Goal: Task Accomplishment & Management: Complete application form

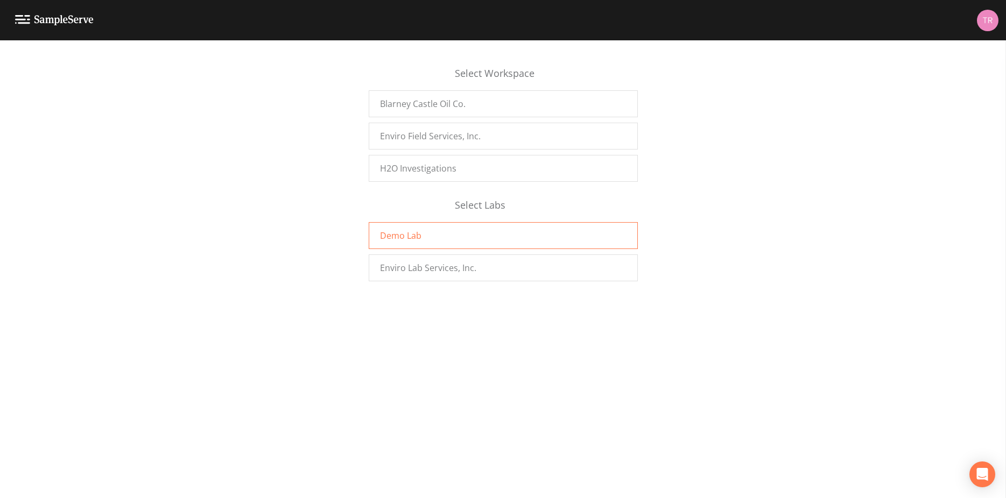
click at [380, 234] on span "Demo Lab" at bounding box center [400, 235] width 41 height 13
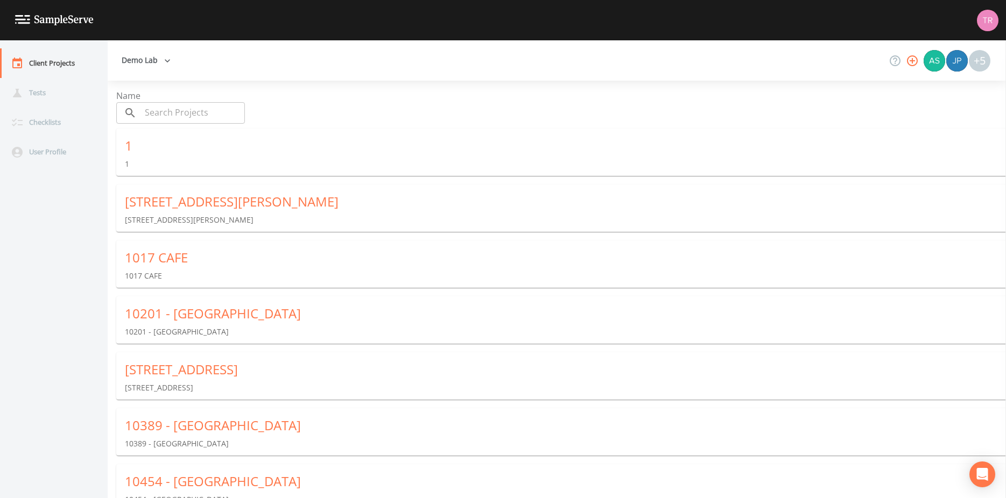
click at [151, 116] on input "text" at bounding box center [193, 113] width 104 height 22
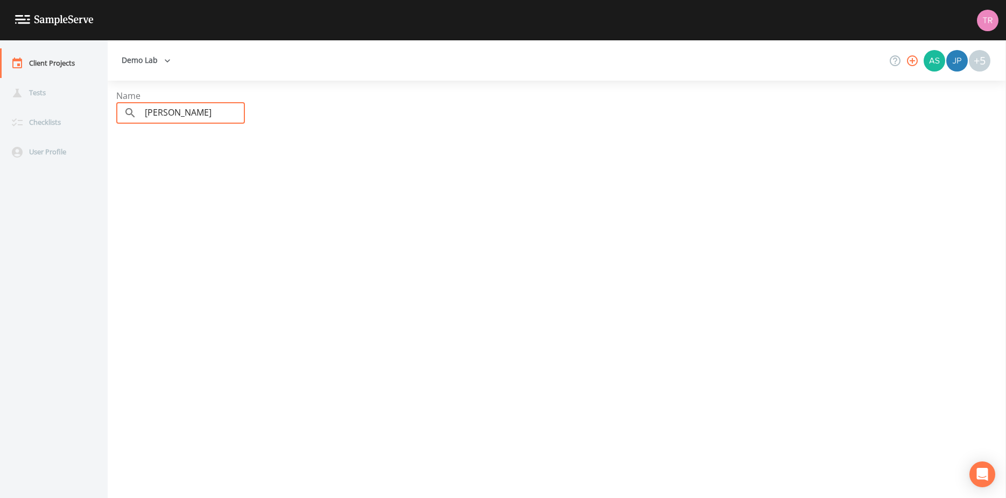
type input "coleman"
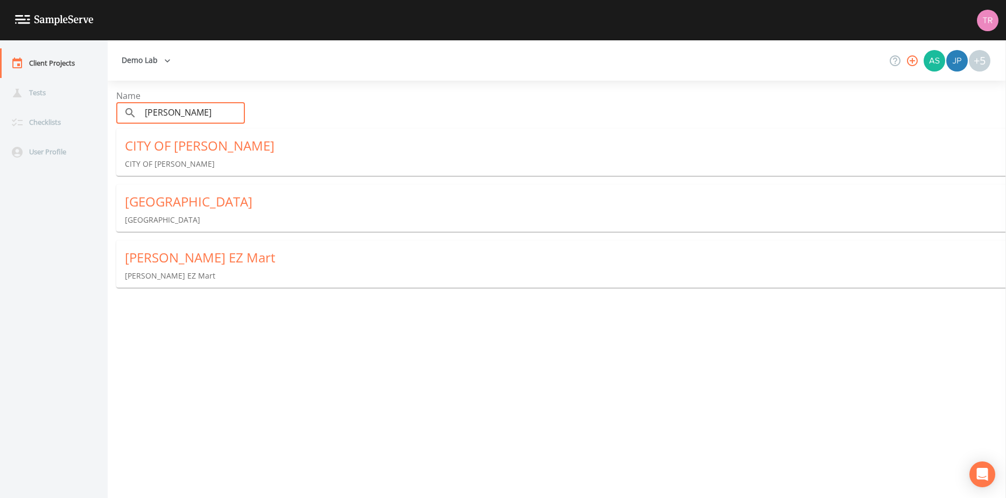
click at [195, 261] on div "[PERSON_NAME] EZ Mart" at bounding box center [565, 257] width 881 height 17
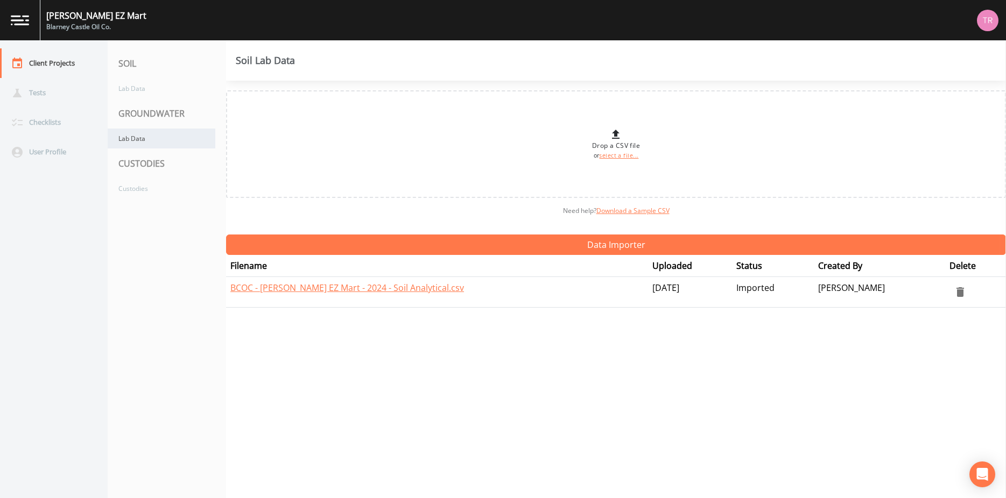
click at [139, 143] on div "Lab Data" at bounding box center [162, 139] width 108 height 20
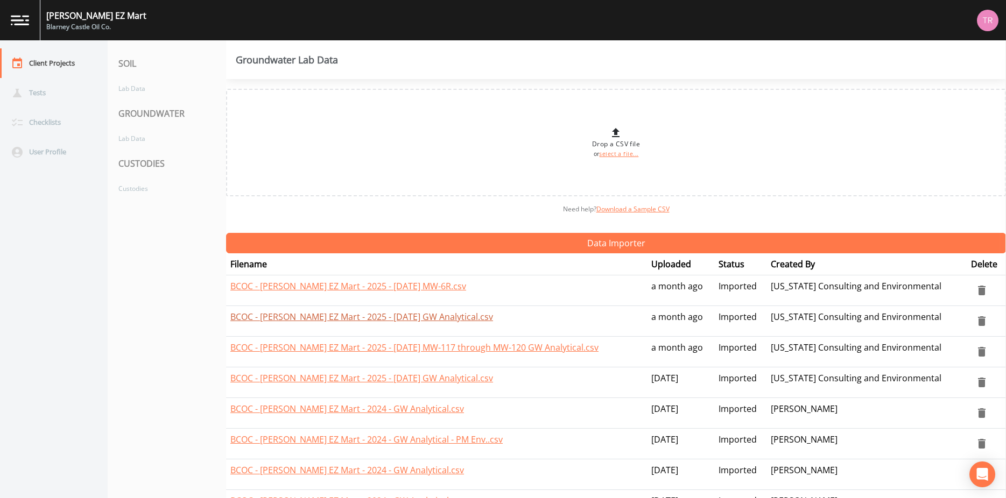
click at [395, 320] on link "BCOC - Coleman EZ Mart - 2025 - June 2025 GW Analytical.csv" at bounding box center [361, 317] width 263 height 12
click at [791, 2] on div "Coleman EZ Mart Blarney Castle Oil Co." at bounding box center [503, 20] width 1006 height 40
click at [86, 265] on nav "Client Projects Tests Checklists User Profile" at bounding box center [54, 269] width 108 height 458
click at [142, 190] on div "Custodies" at bounding box center [162, 189] width 108 height 20
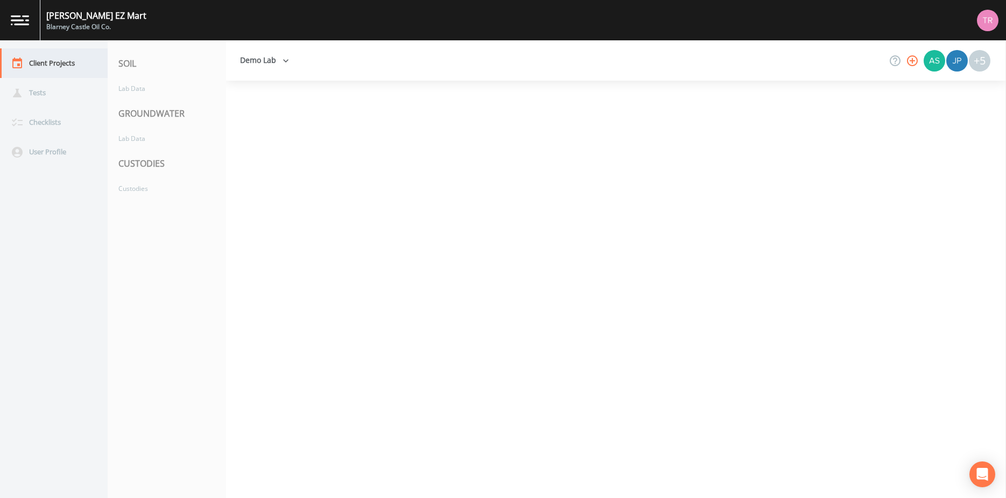
click at [53, 55] on div "Client Projects" at bounding box center [48, 63] width 97 height 30
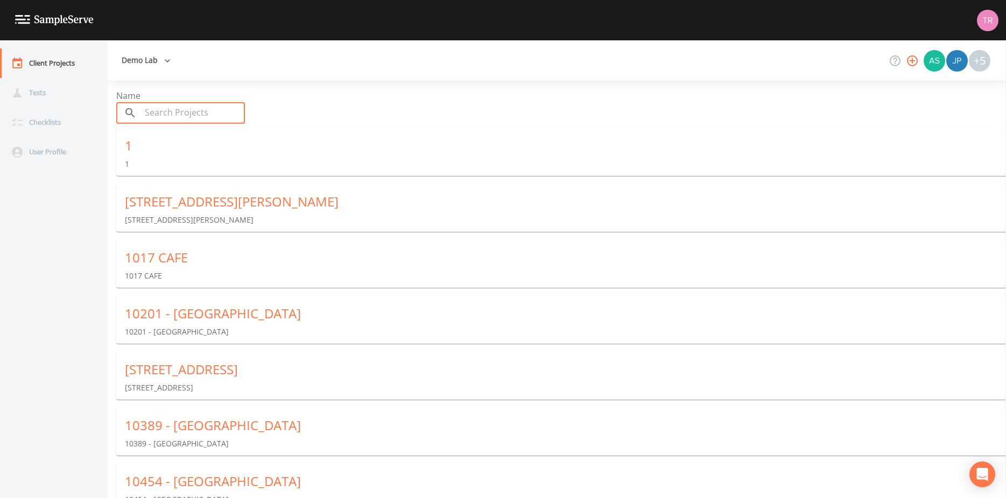
click at [146, 117] on input "text" at bounding box center [193, 113] width 104 height 22
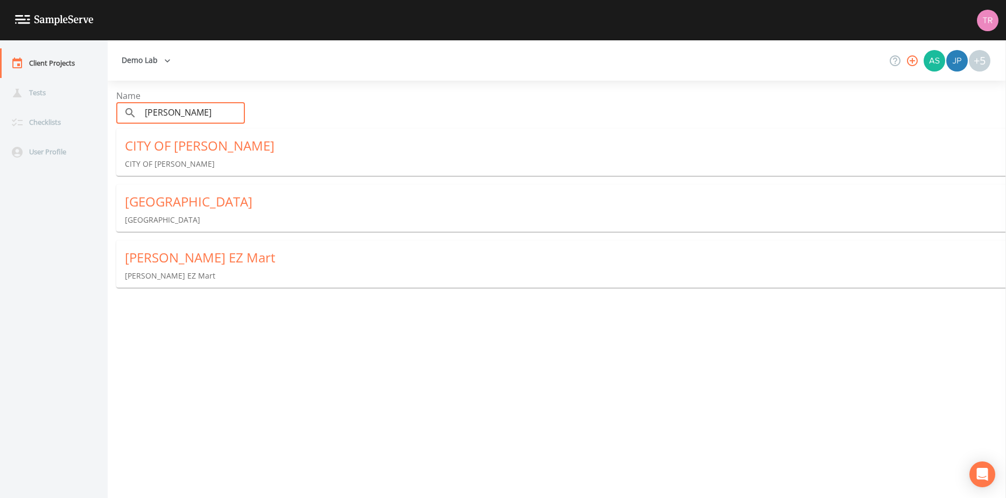
type input "coleman"
click at [181, 256] on div "[PERSON_NAME] EZ Mart" at bounding box center [565, 257] width 881 height 17
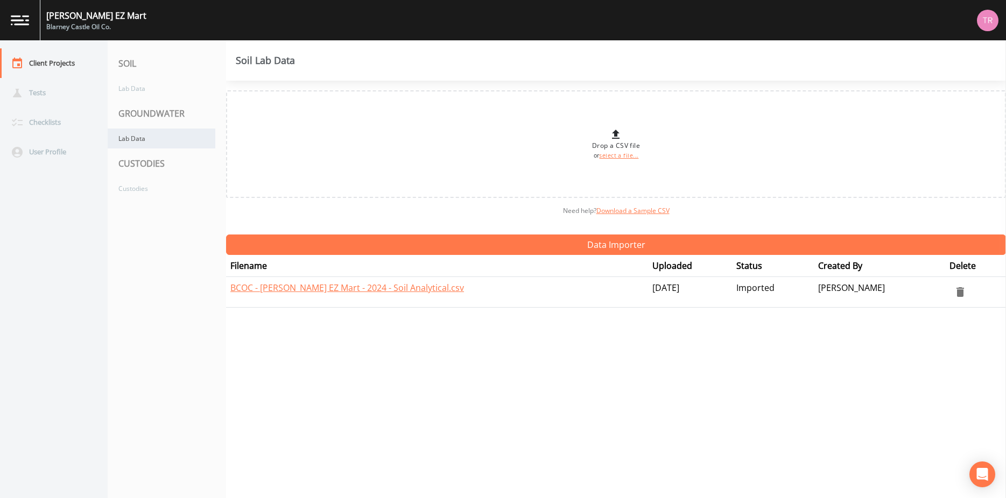
click at [132, 141] on div "Lab Data" at bounding box center [162, 139] width 108 height 20
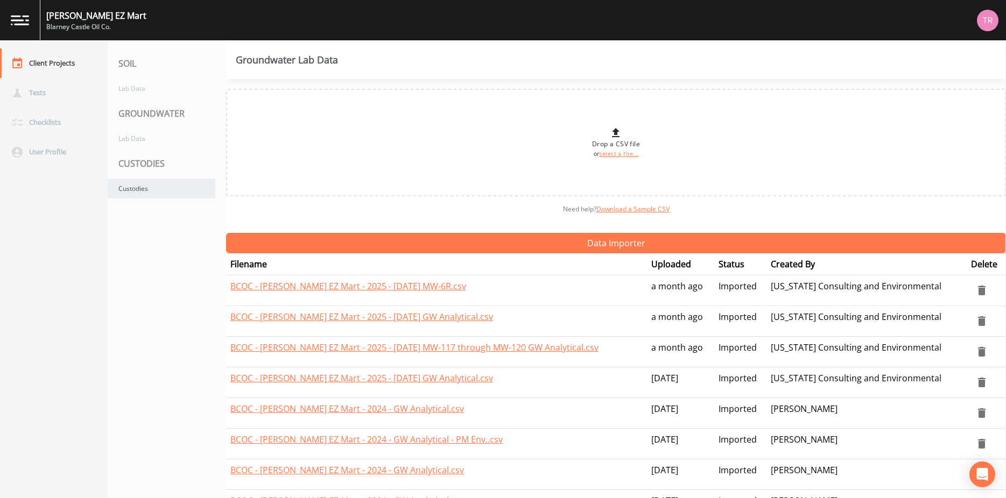
click at [150, 189] on div "Custodies" at bounding box center [162, 189] width 108 height 20
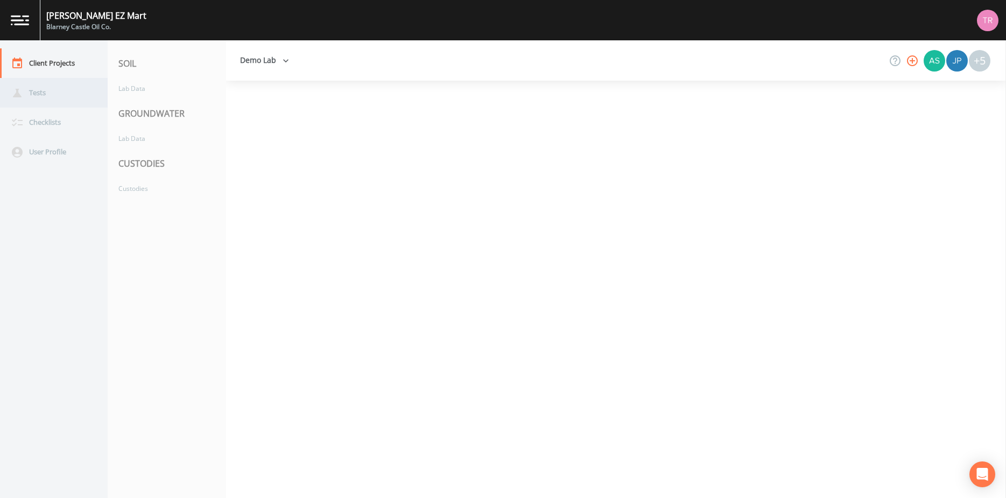
click at [41, 101] on div "Tests" at bounding box center [48, 93] width 97 height 30
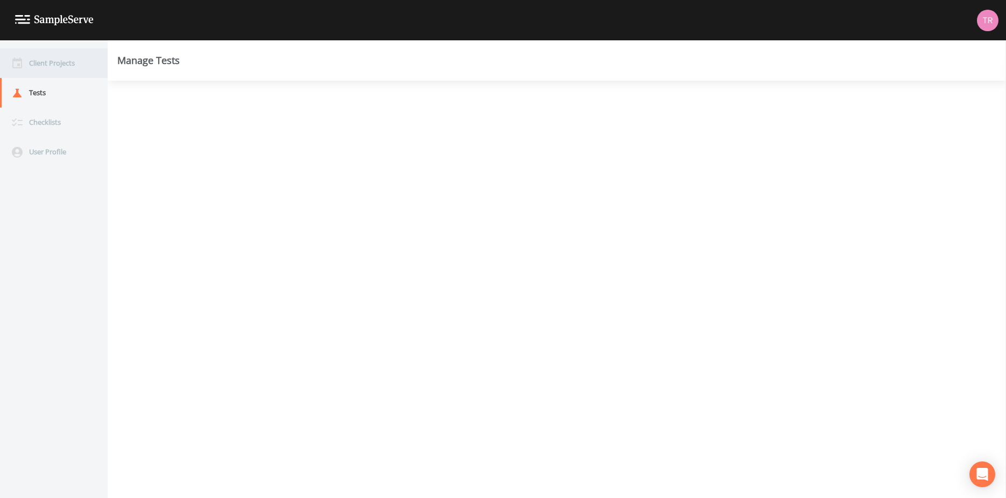
click at [49, 64] on div "Client Projects" at bounding box center [48, 63] width 97 height 30
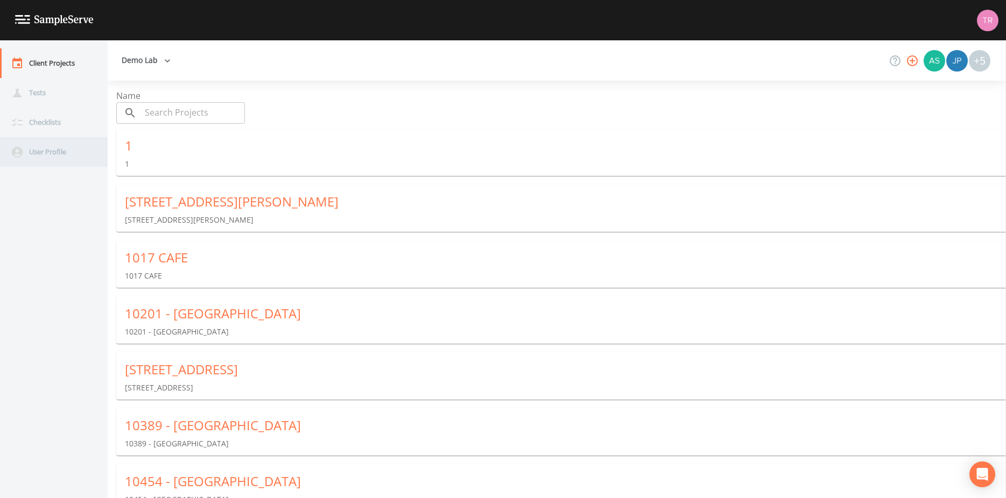
click at [51, 149] on div "User Profile" at bounding box center [48, 152] width 97 height 30
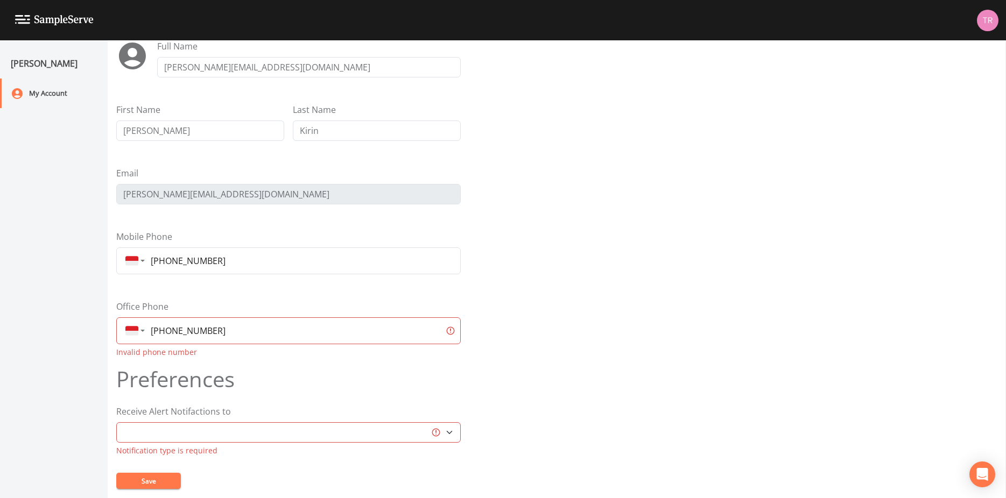
scroll to position [65, 0]
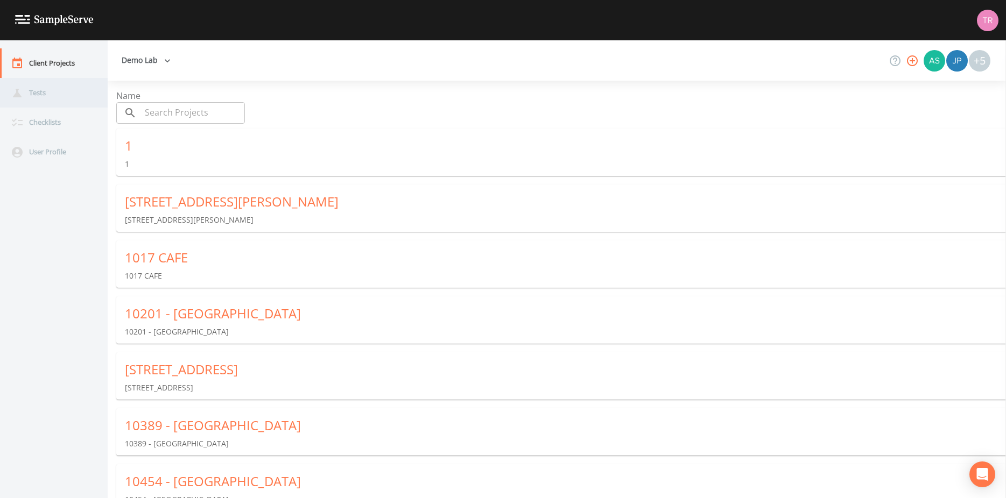
click at [49, 95] on div "Tests" at bounding box center [48, 93] width 97 height 30
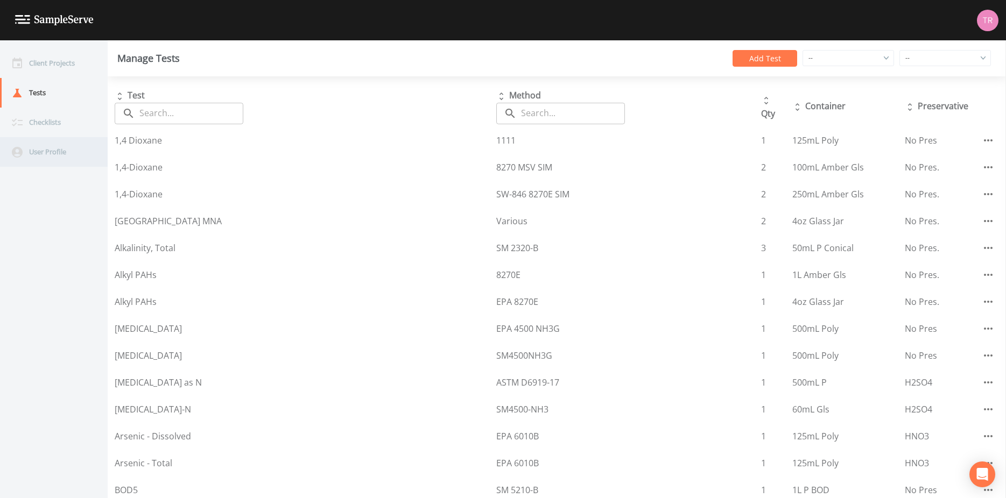
click at [53, 151] on div "User Profile" at bounding box center [48, 152] width 97 height 30
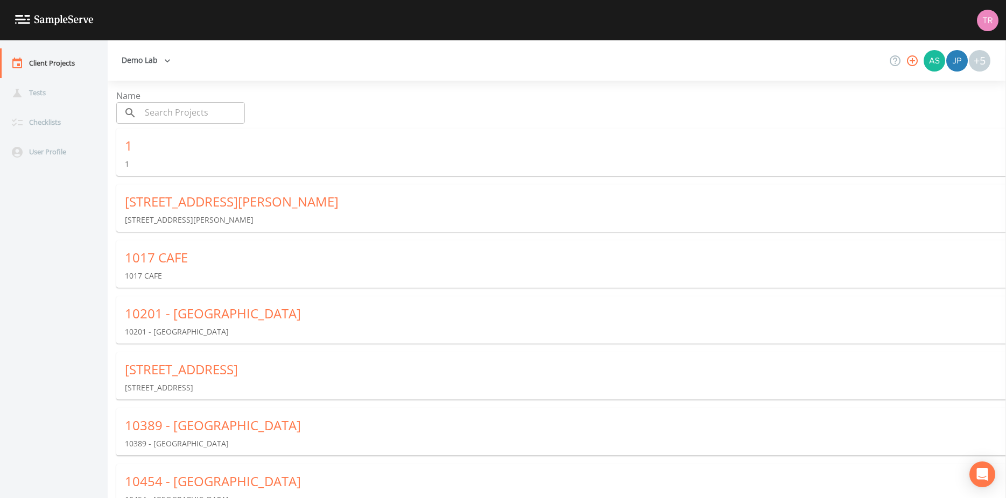
click at [194, 113] on input "text" at bounding box center [193, 113] width 104 height 22
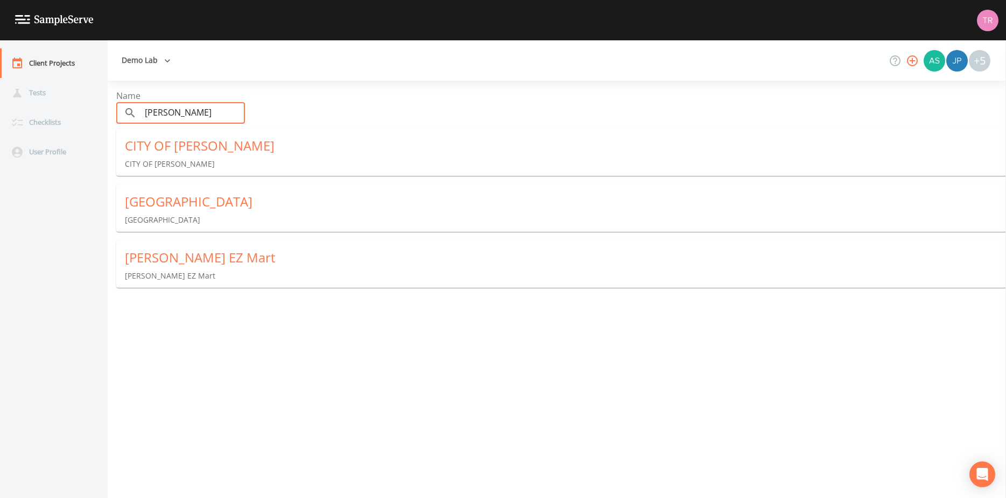
type input "coleman"
click at [216, 264] on div "[PERSON_NAME] EZ Mart" at bounding box center [565, 257] width 881 height 17
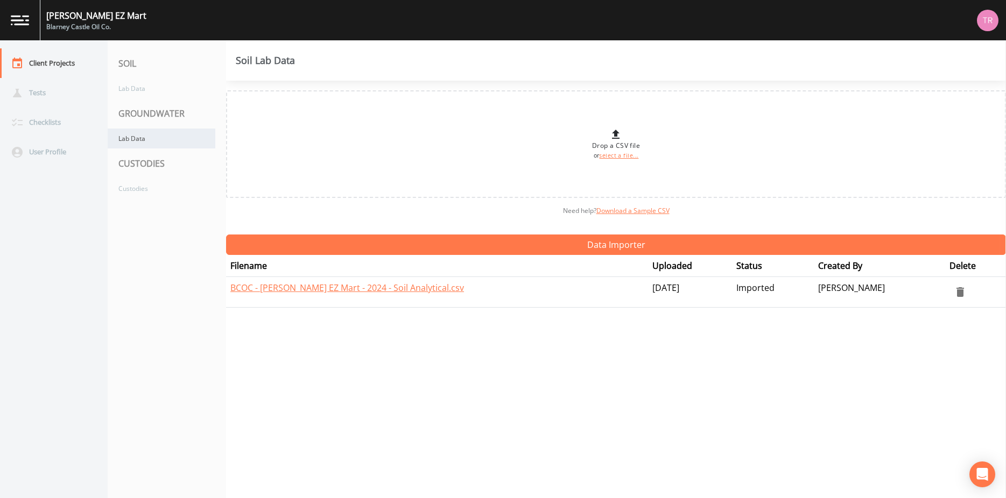
click at [132, 131] on div "Lab Data" at bounding box center [162, 139] width 108 height 20
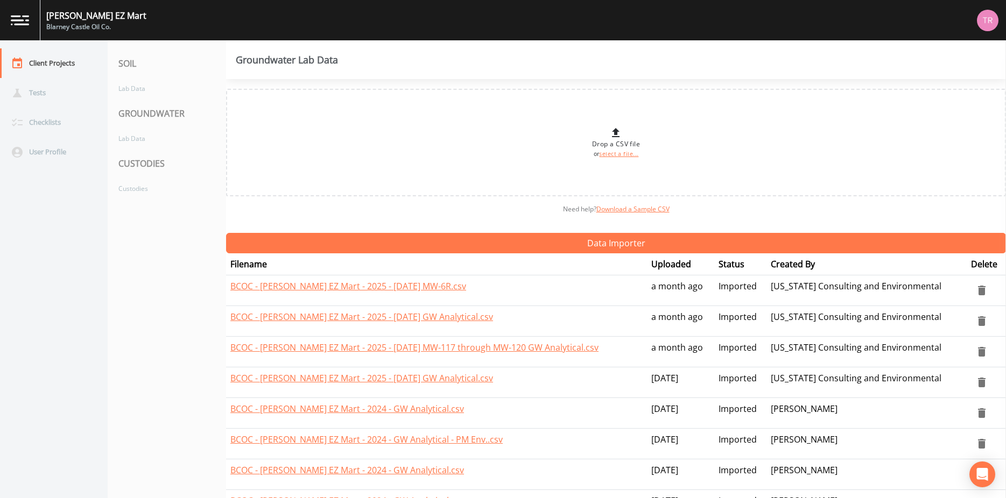
drag, startPoint x: 76, startPoint y: 23, endPoint x: 55, endPoint y: 24, distance: 21.0
click at [76, 23] on div "Blarney Castle Oil Co." at bounding box center [96, 27] width 100 height 10
click at [36, 24] on link at bounding box center [20, 20] width 40 height 40
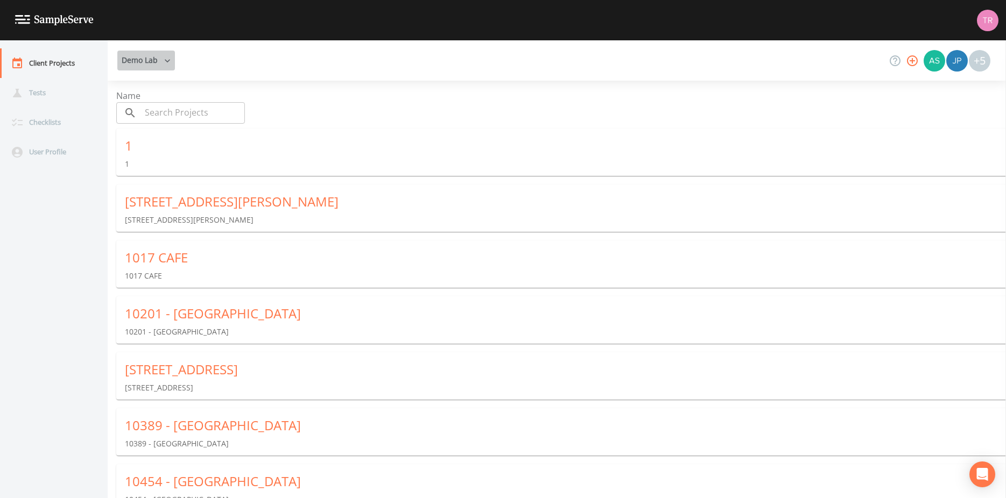
click at [146, 57] on button "Demo Lab" at bounding box center [146, 61] width 58 height 20
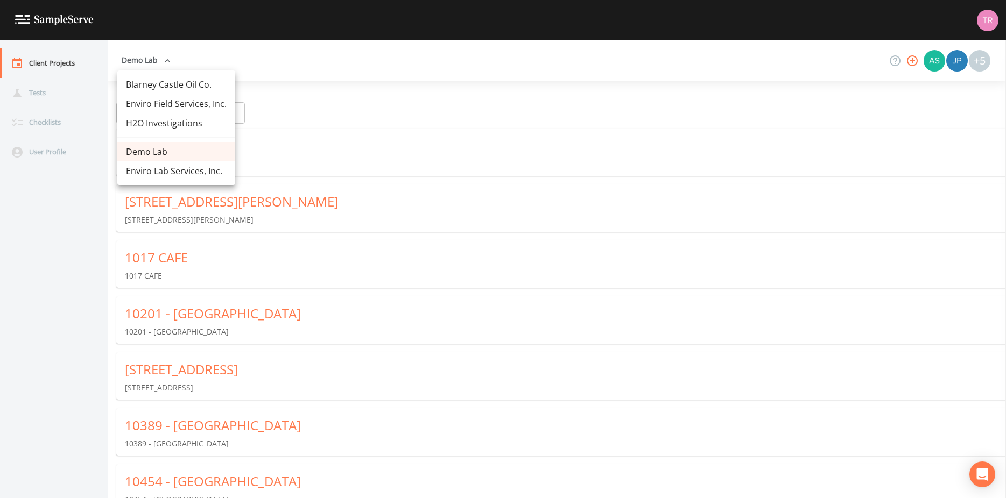
click at [154, 81] on link "Blarney Castle Oil Co." at bounding box center [176, 84] width 118 height 19
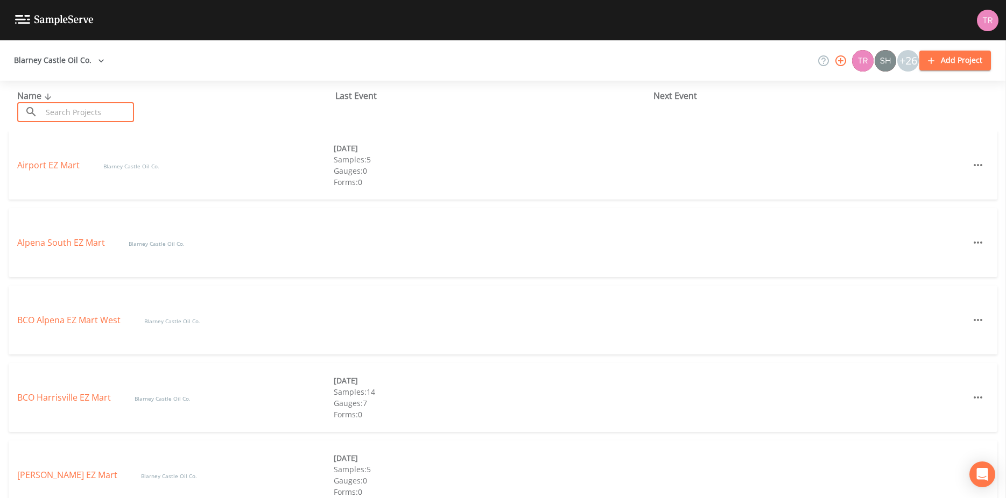
click at [45, 112] on input "text" at bounding box center [88, 112] width 92 height 20
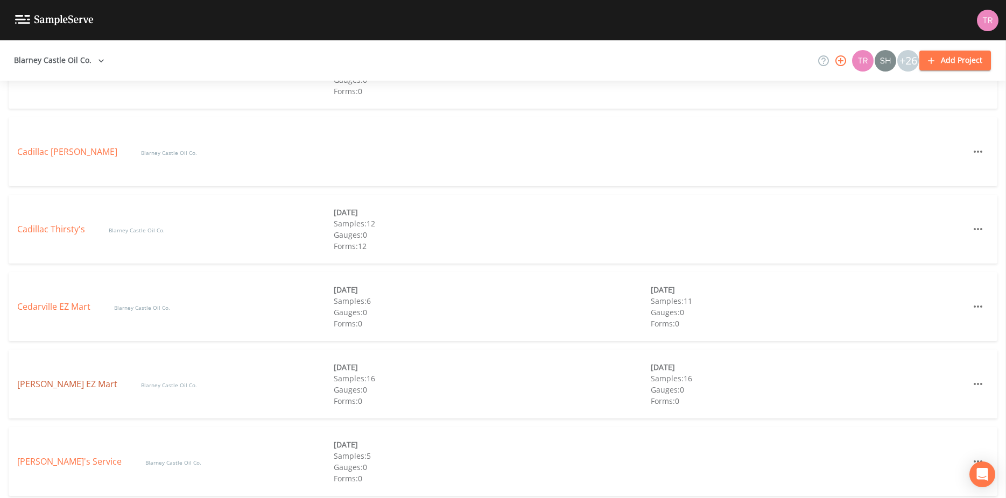
click at [54, 382] on link "[PERSON_NAME] EZ Mart" at bounding box center [68, 384] width 102 height 12
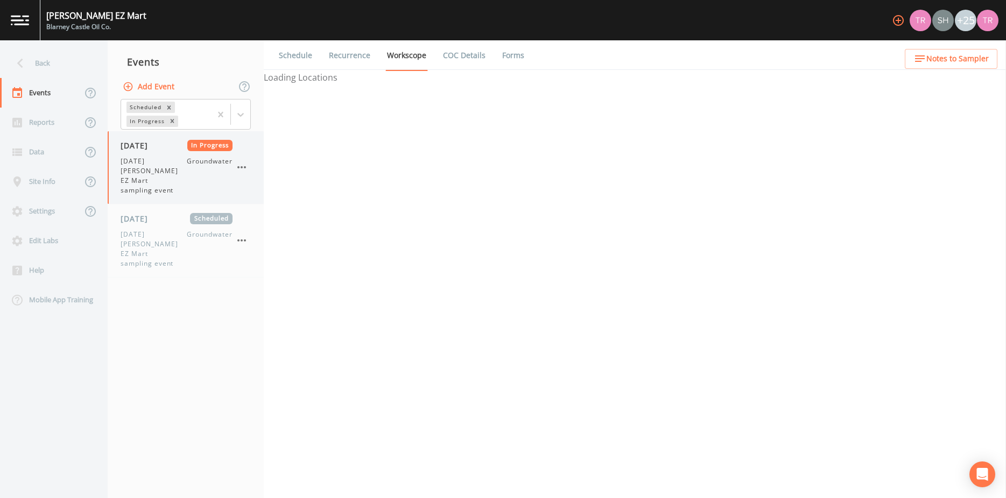
select select "0b1af911-289b-4d7b-9fdf-156f6d27a2cf"
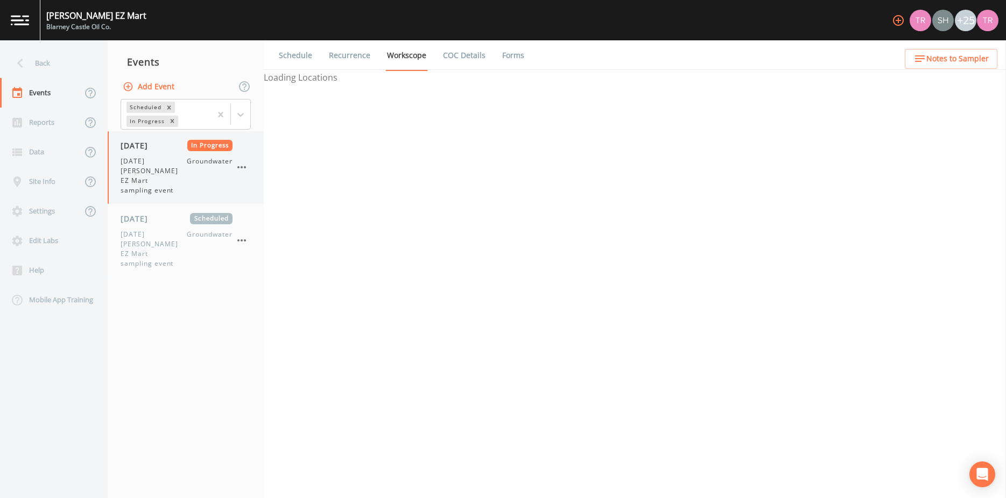
select select "0b1af911-289b-4d7b-9fdf-156f6d27a2cf"
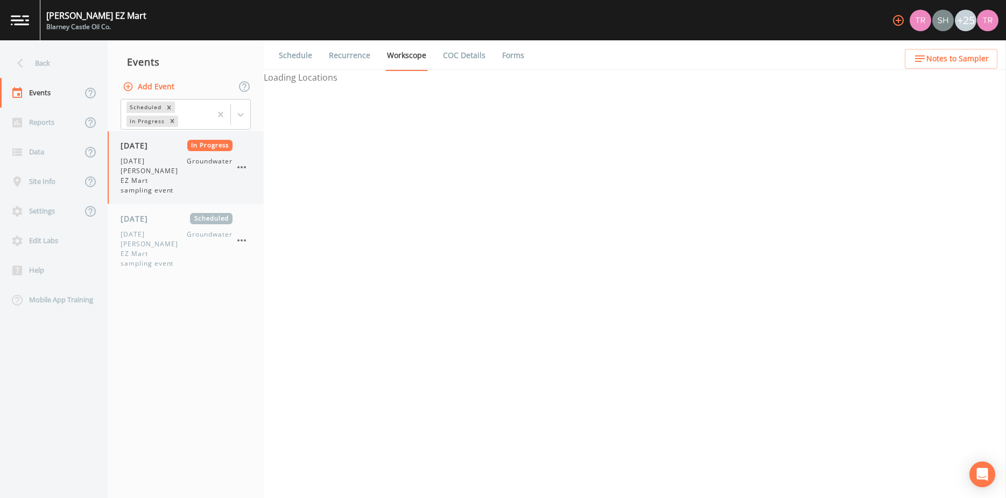
select select "0b1af911-289b-4d7b-9fdf-156f6d27a2cf"
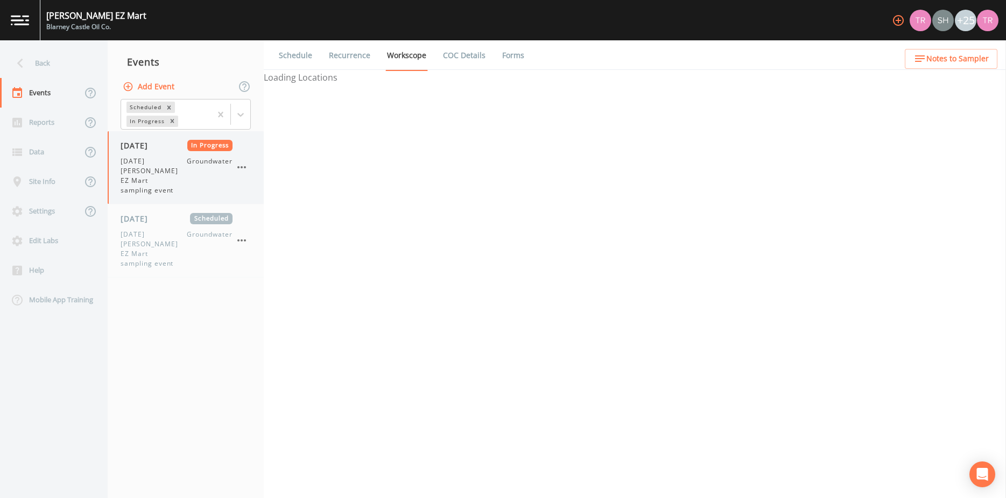
select select "0b1af911-289b-4d7b-9fdf-156f6d27a2cf"
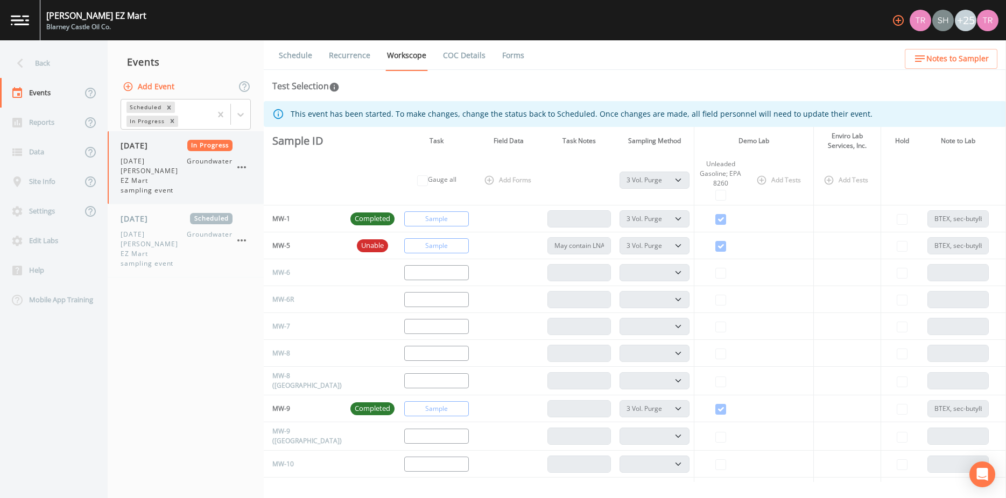
click at [152, 180] on span "[DATE] [PERSON_NAME] EZ Mart sampling event" at bounding box center [154, 176] width 66 height 39
select select "0b1af911-289b-4d7b-9fdf-156f6d27a2cf"
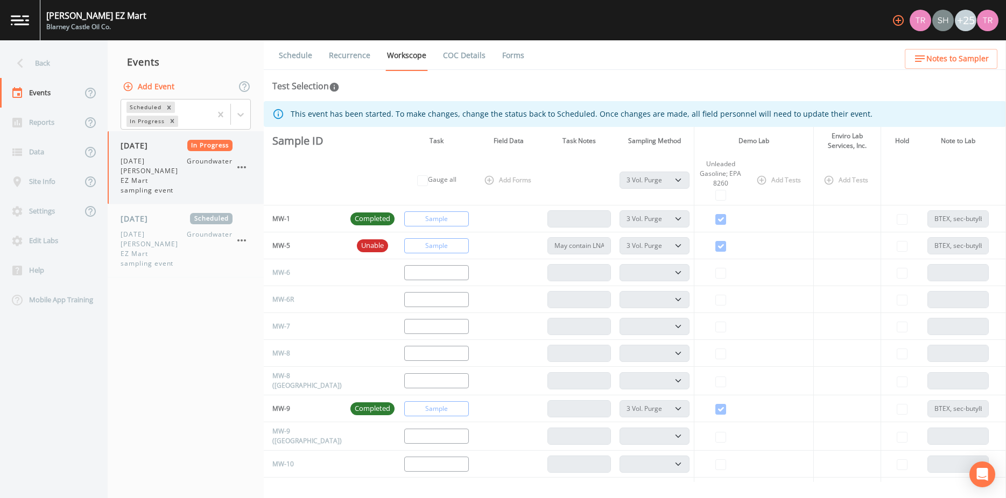
select select "0b1af911-289b-4d7b-9fdf-156f6d27a2cf"
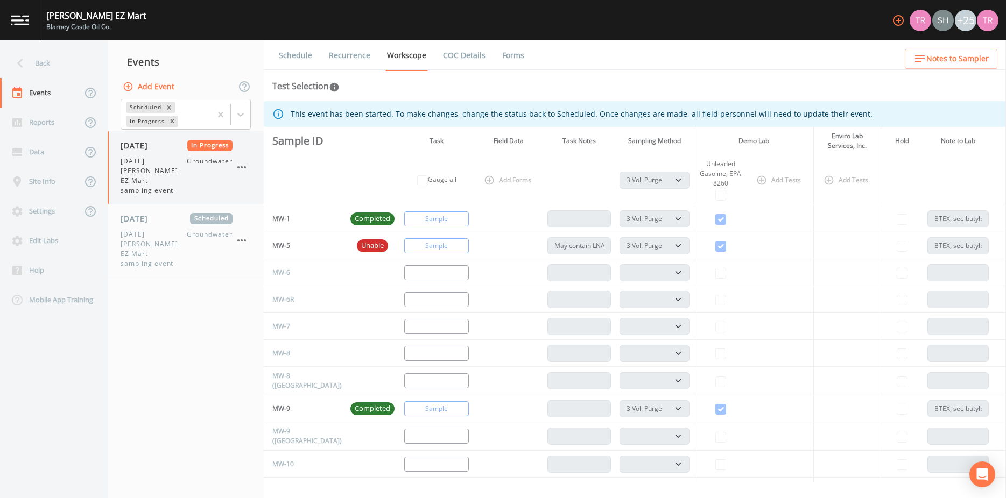
select select "0b1af911-289b-4d7b-9fdf-156f6d27a2cf"
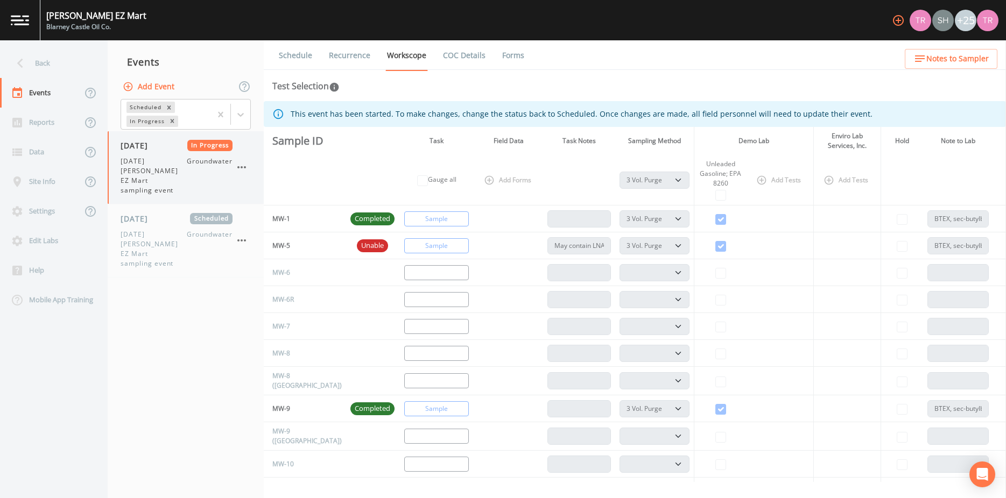
select select "0b1af911-289b-4d7b-9fdf-156f6d27a2cf"
click at [526, 54] on link "Forms" at bounding box center [512, 55] width 25 height 30
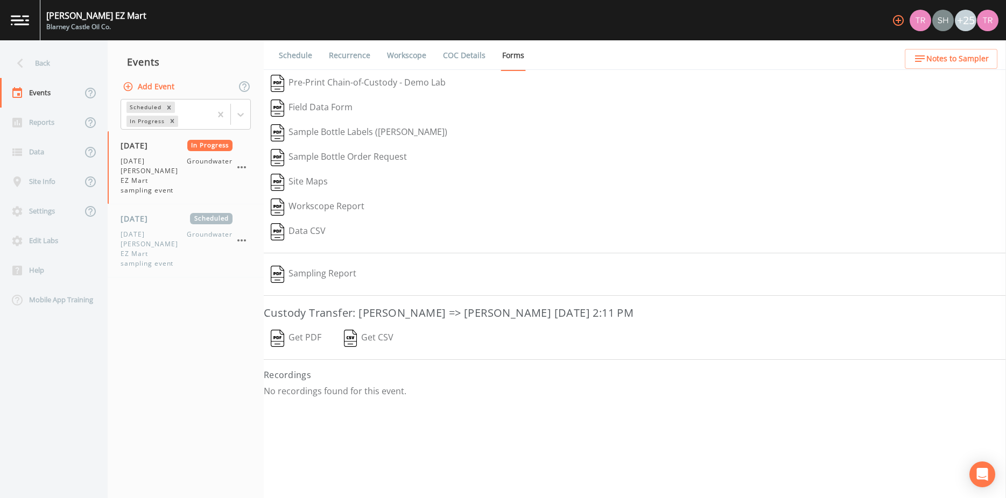
click at [313, 336] on button "Get PDF" at bounding box center [296, 338] width 65 height 25
click at [196, 151] on span "In Progress" at bounding box center [210, 145] width 46 height 11
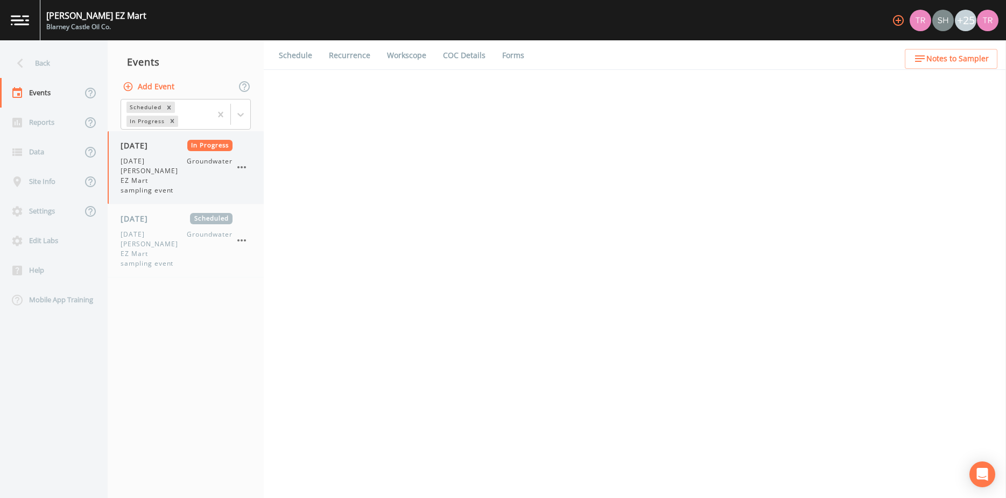
select select "0b1af911-289b-4d7b-9fdf-156f6d27a2cf"
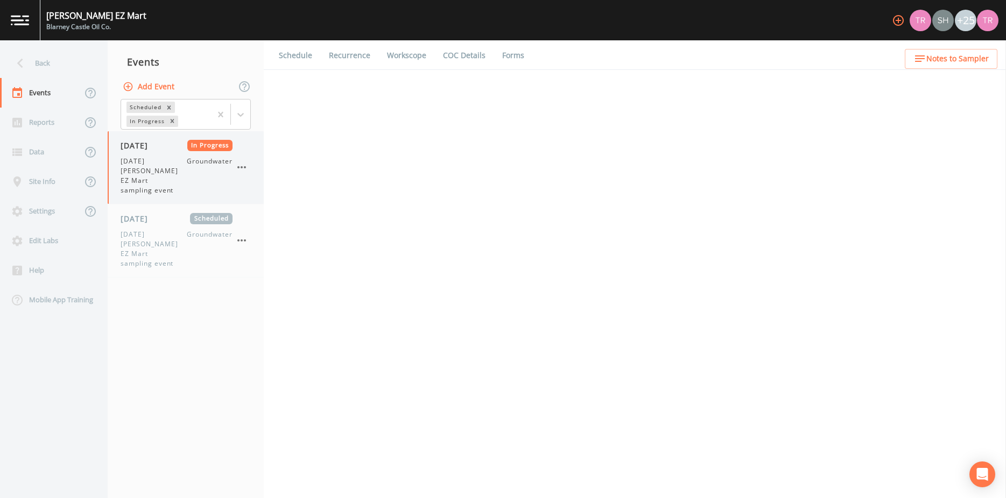
select select "0b1af911-289b-4d7b-9fdf-156f6d27a2cf"
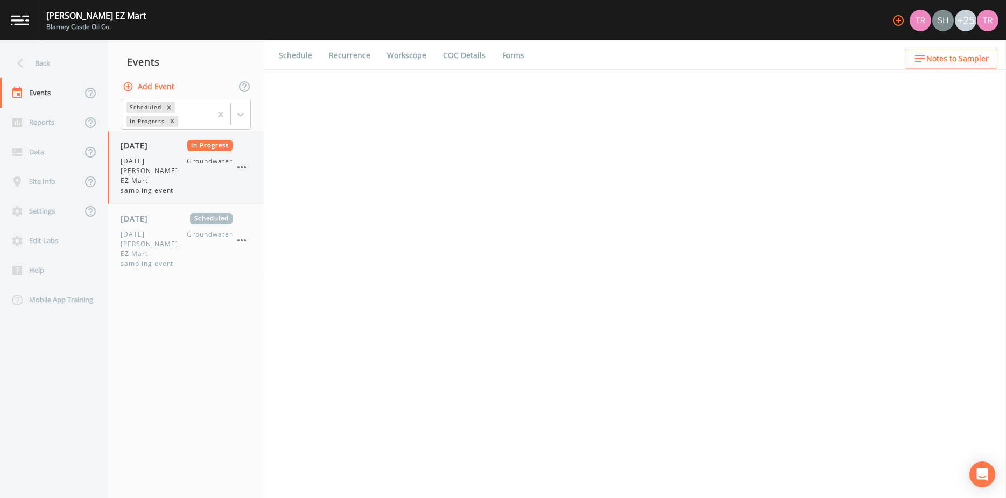
select select "0b1af911-289b-4d7b-9fdf-156f6d27a2cf"
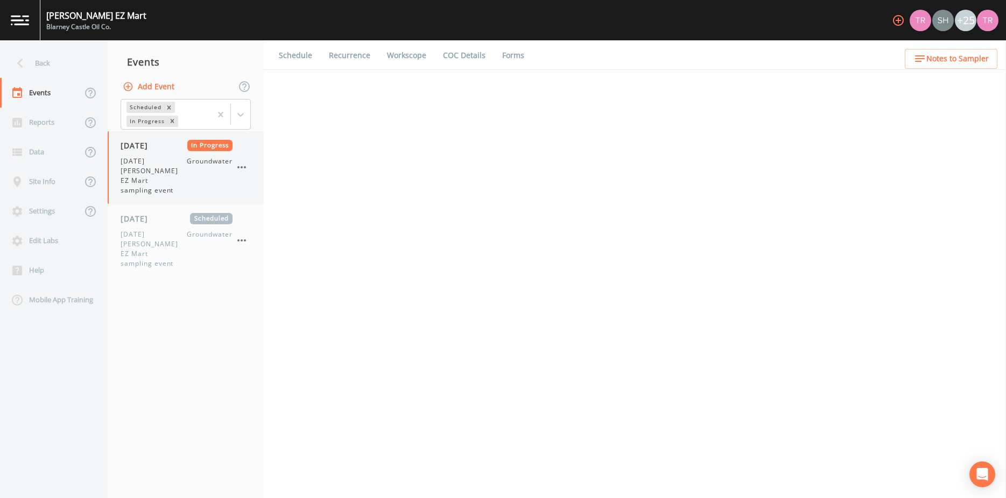
select select "0b1af911-289b-4d7b-9fdf-156f6d27a2cf"
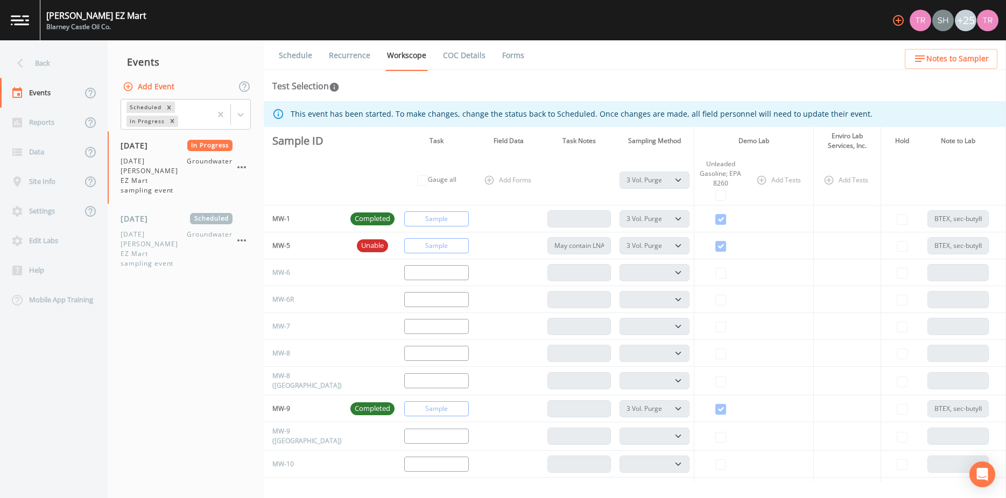
click at [482, 52] on link "COC Details" at bounding box center [464, 55] width 46 height 30
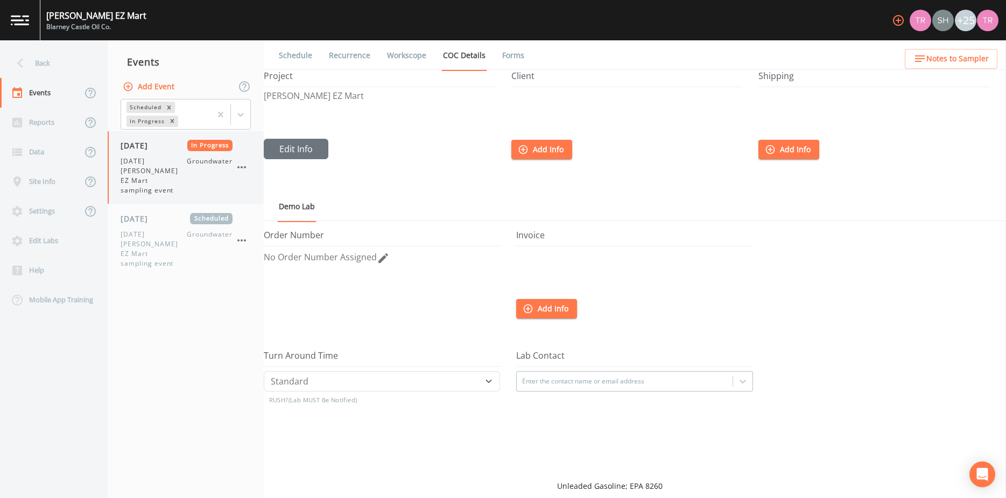
click at [181, 162] on span "[DATE] [PERSON_NAME] EZ Mart sampling event" at bounding box center [154, 176] width 66 height 39
select select "0b1af911-289b-4d7b-9fdf-156f6d27a2cf"
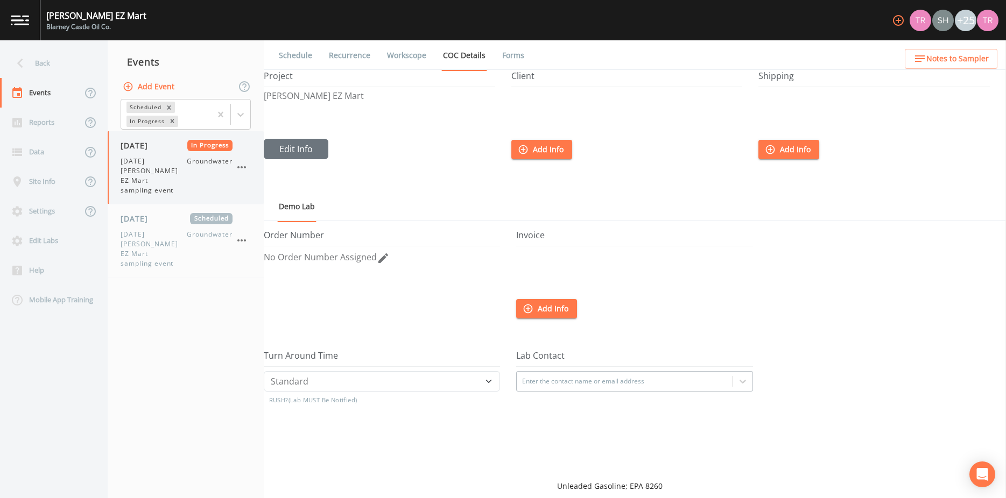
select select "0b1af911-289b-4d7b-9fdf-156f6d27a2cf"
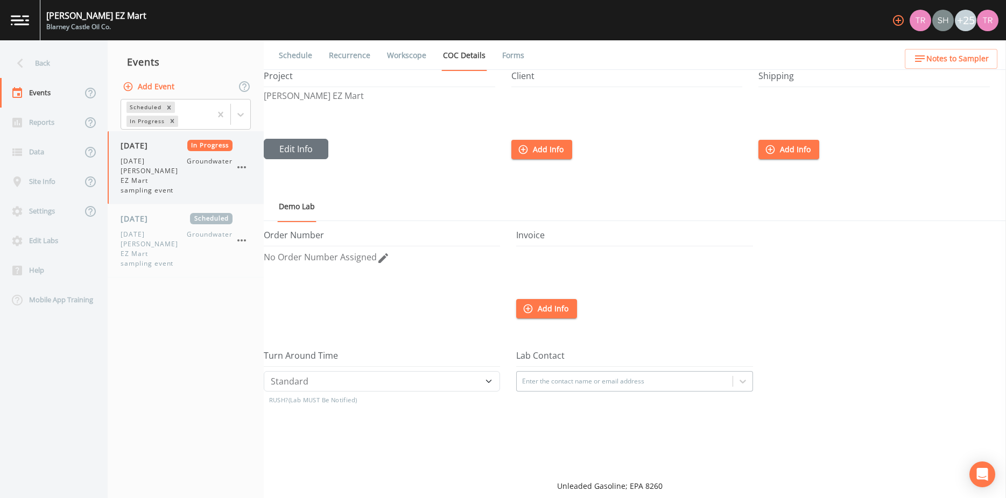
select select "0b1af911-289b-4d7b-9fdf-156f6d27a2cf"
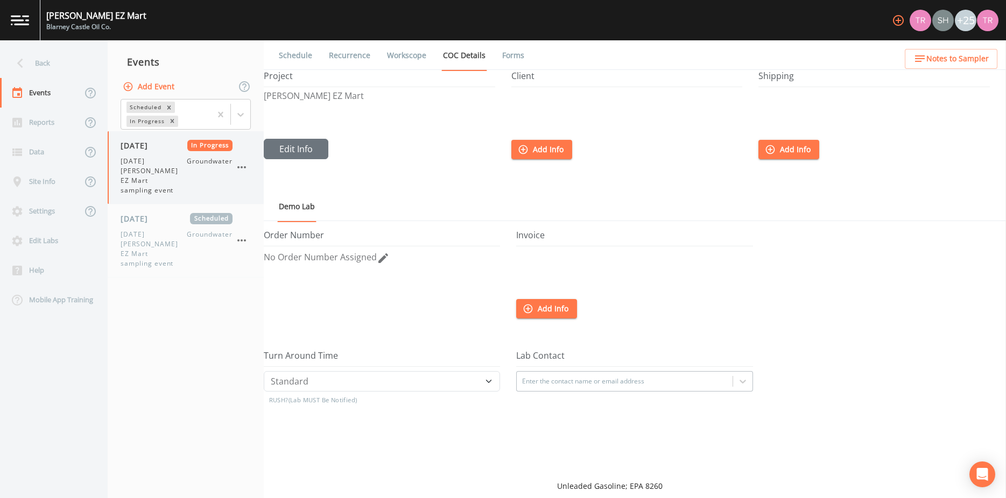
select select "0b1af911-289b-4d7b-9fdf-156f6d27a2cf"
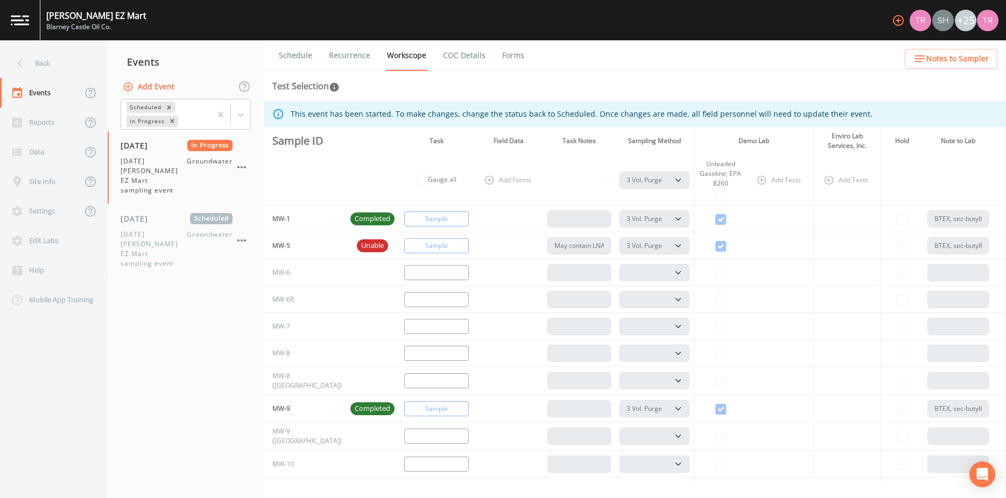
click at [471, 58] on link "COC Details" at bounding box center [464, 55] width 46 height 30
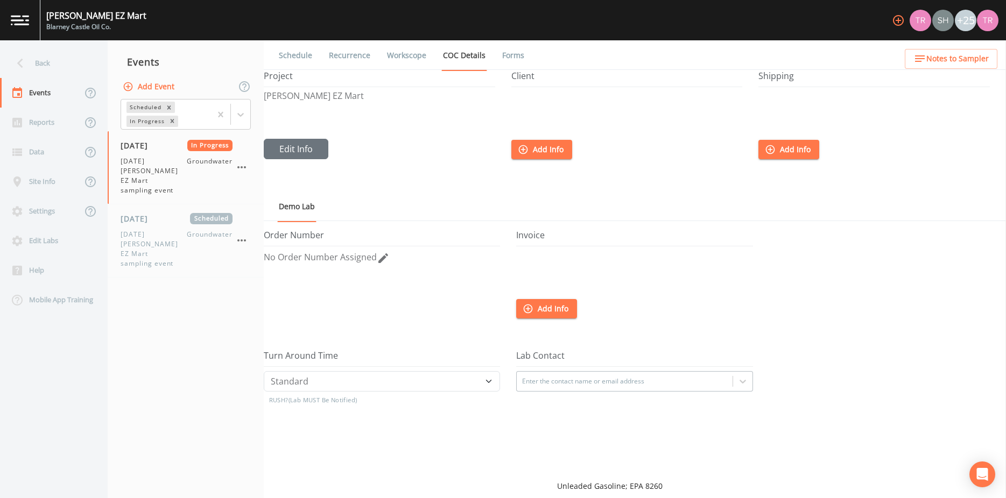
click at [526, 54] on link "Forms" at bounding box center [512, 55] width 25 height 30
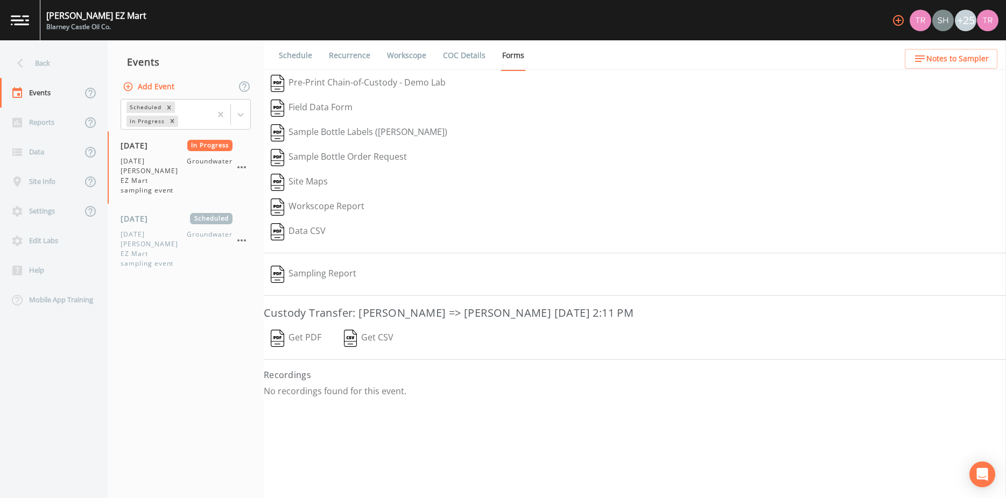
click at [299, 342] on button "Get PDF" at bounding box center [296, 338] width 65 height 25
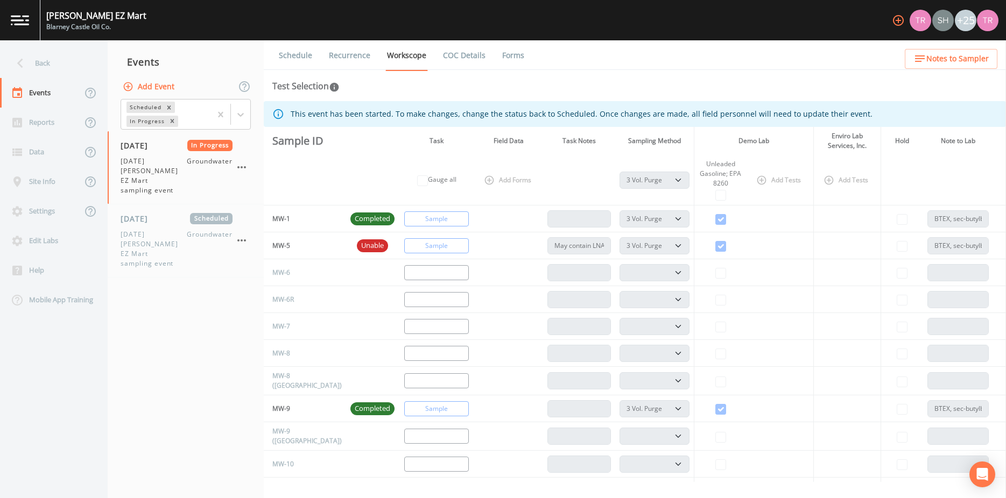
select select "0b1af911-289b-4d7b-9fdf-156f6d27a2cf"
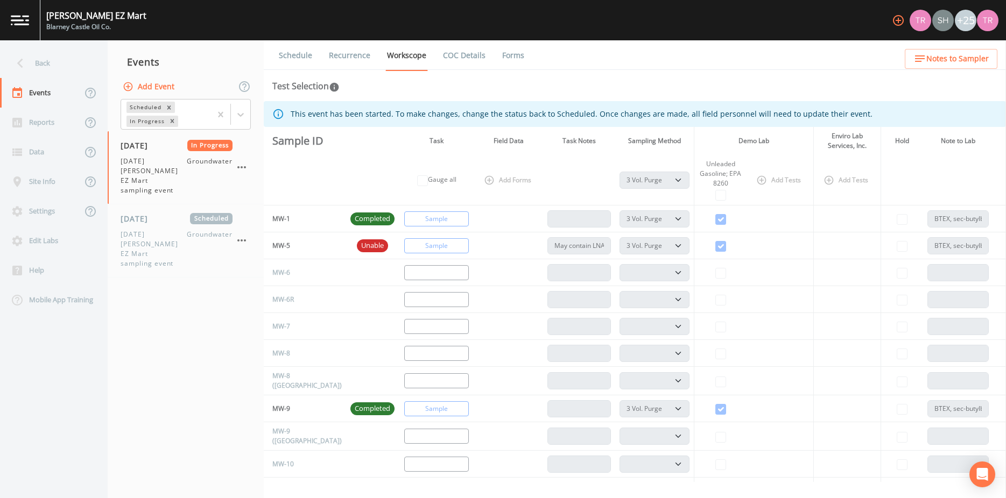
select select "0b1af911-289b-4d7b-9fdf-156f6d27a2cf"
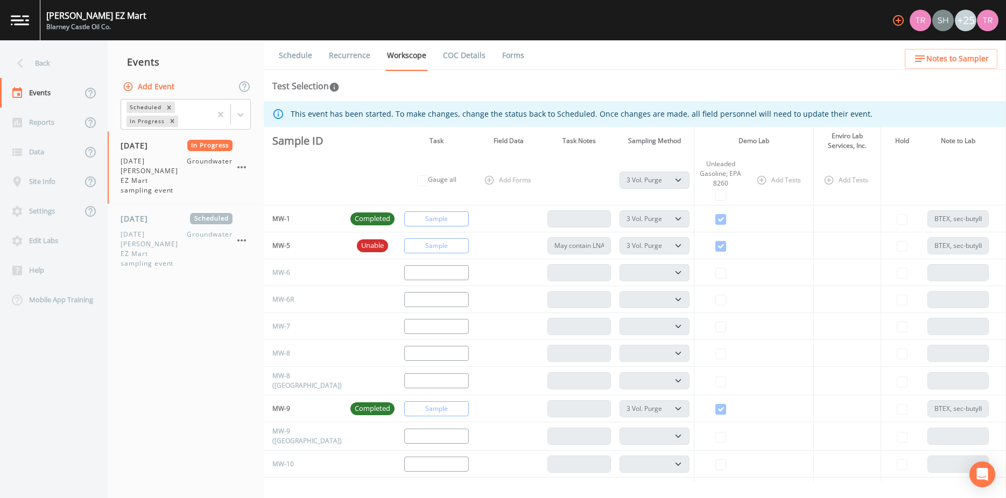
select select "0b1af911-289b-4d7b-9fdf-156f6d27a2cf"
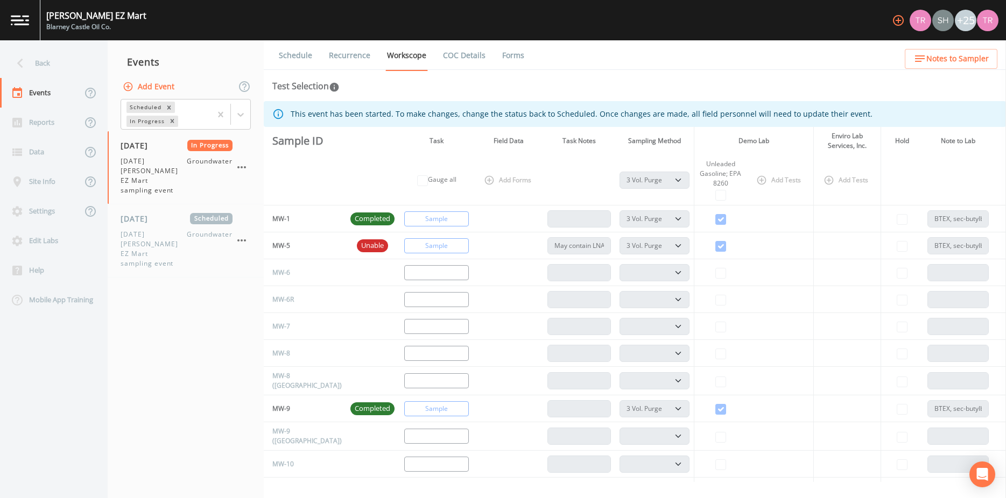
select select "0b1af911-289b-4d7b-9fdf-156f6d27a2cf"
click at [241, 167] on icon "button" at bounding box center [241, 167] width 9 height 2
click at [210, 498] on div at bounding box center [503, 498] width 1006 height 0
click at [241, 170] on icon "button" at bounding box center [241, 167] width 13 height 13
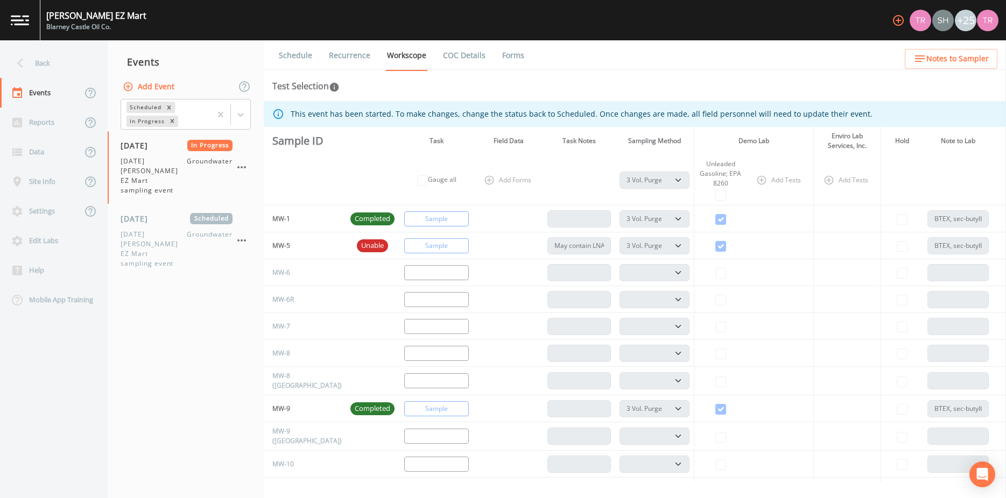
click at [215, 498] on div at bounding box center [503, 498] width 1006 height 0
click at [167, 370] on nav "Events Add Event Scheduled In Progress [DATE] In Progress [DATE] [PERSON_NAME] …" at bounding box center [186, 269] width 156 height 458
